Goal: Information Seeking & Learning: Understand process/instructions

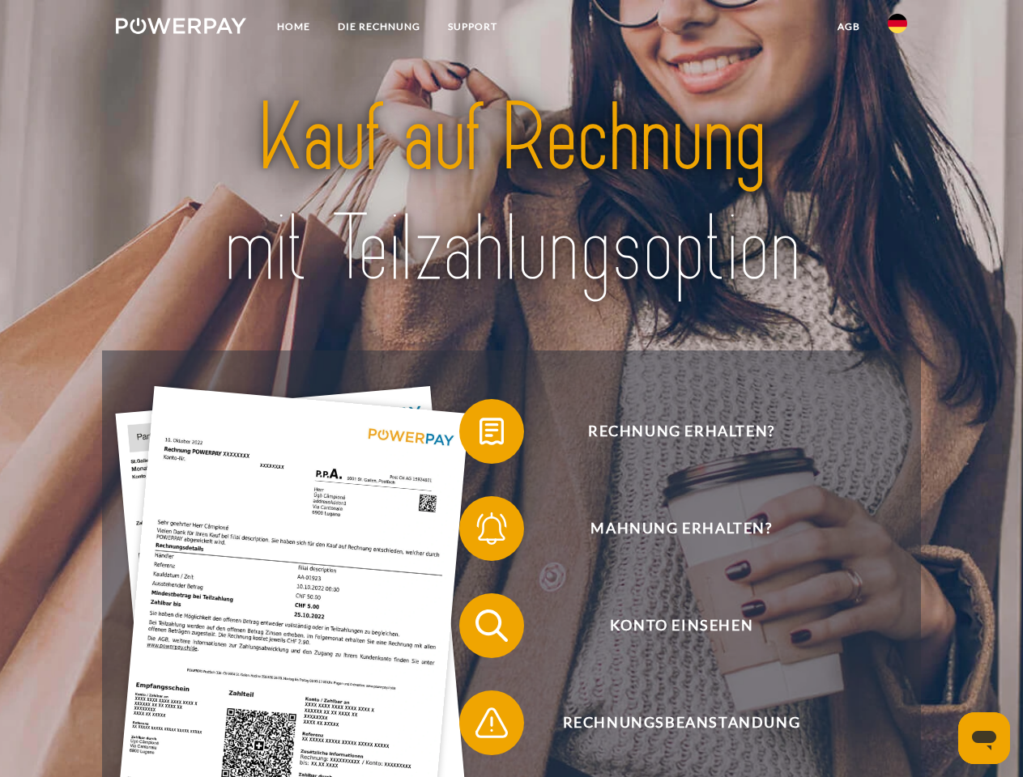
click at [181, 28] on img at bounding box center [181, 26] width 130 height 16
click at [897, 28] on img at bounding box center [897, 23] width 19 height 19
click at [848, 27] on link "agb" at bounding box center [849, 26] width 50 height 29
click at [479, 435] on span at bounding box center [467, 431] width 81 height 81
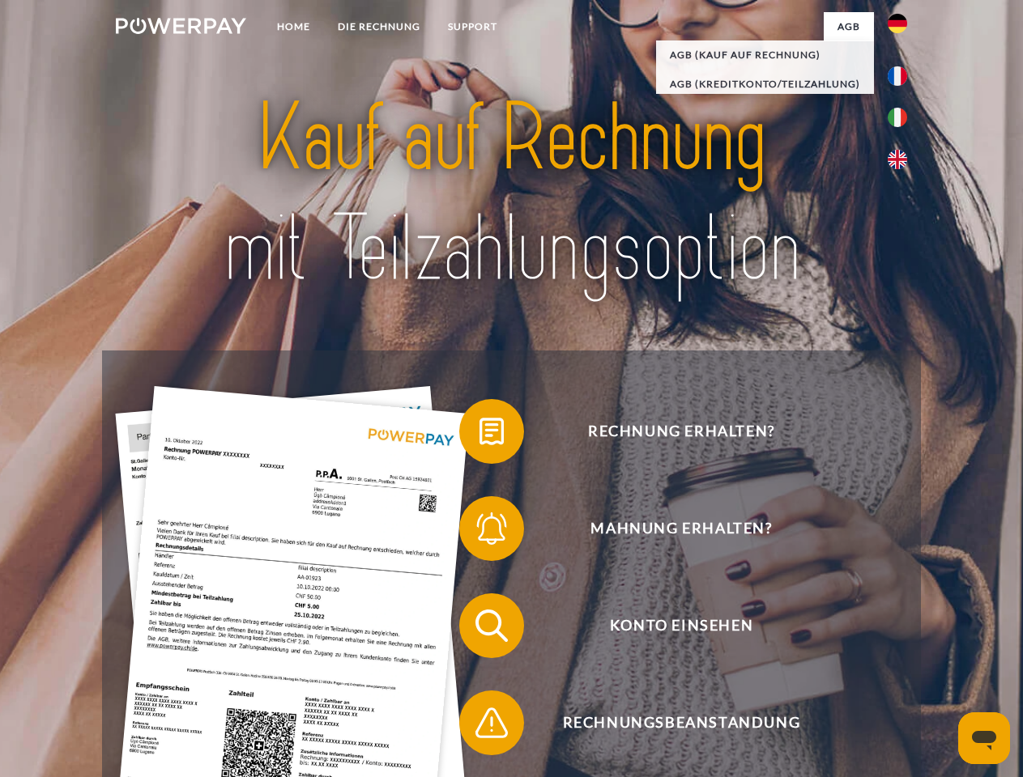
click at [479, 532] on span at bounding box center [467, 528] width 81 height 81
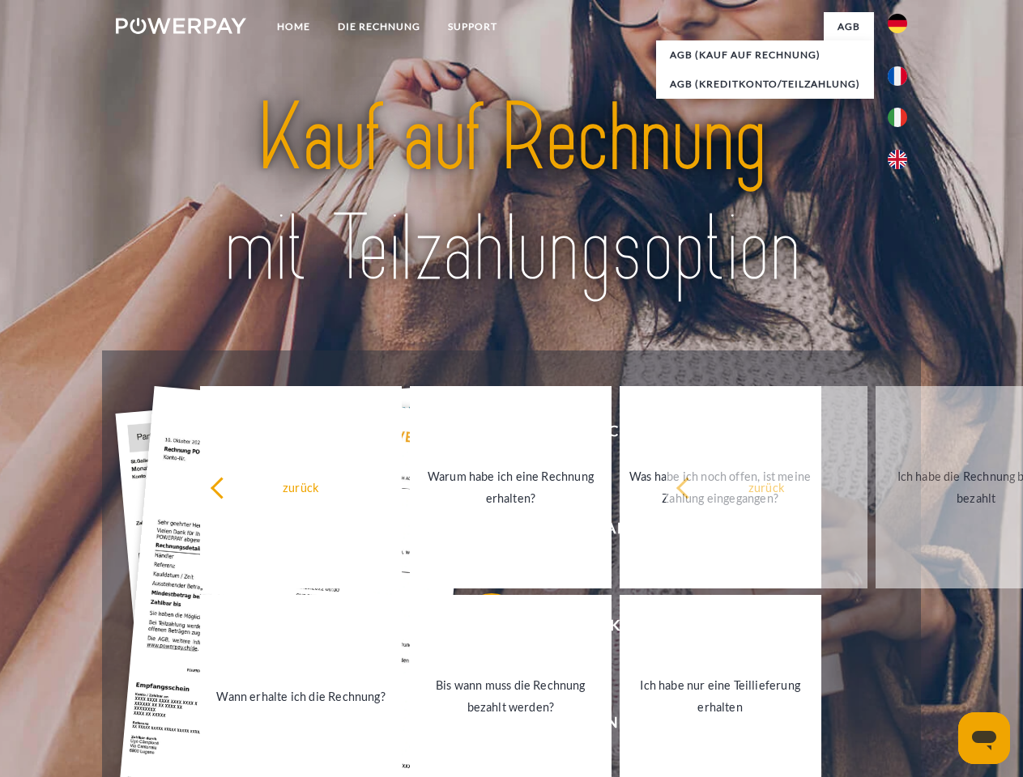
click at [479, 629] on link "Bis wann muss die Rechnung bezahlt werden?" at bounding box center [511, 696] width 202 height 202
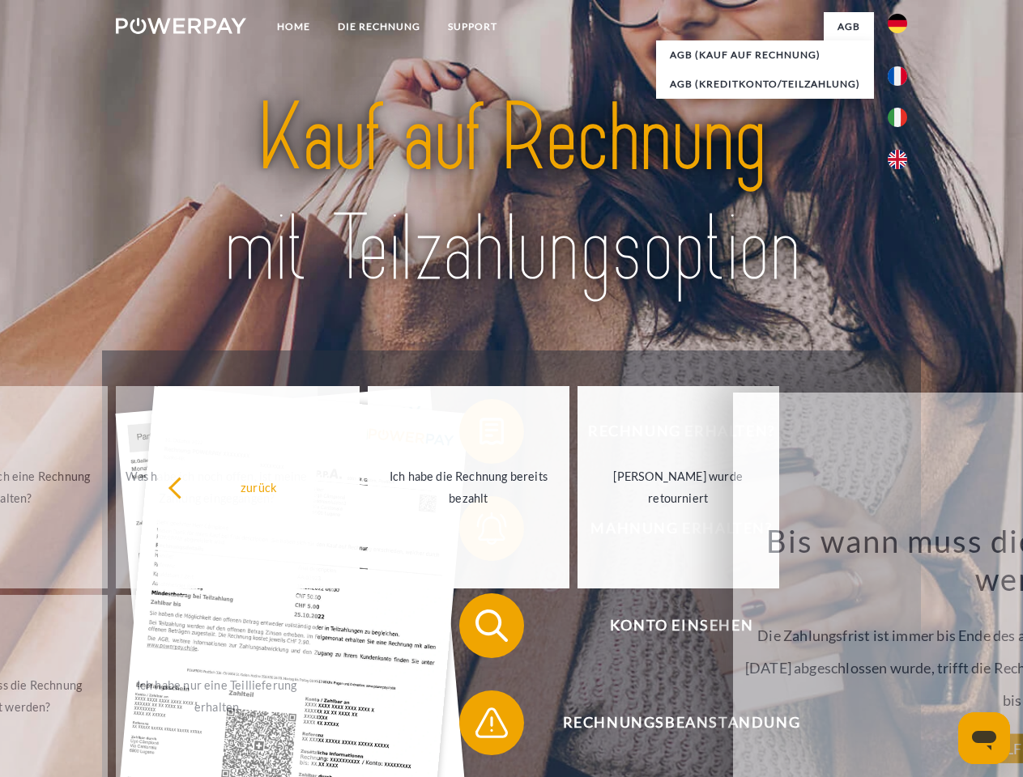
click at [479, 726] on span at bounding box center [467, 723] width 81 height 81
click at [984, 739] on icon "Messaging-Fenster öffnen" at bounding box center [984, 740] width 24 height 19
